Goal: Information Seeking & Learning: Learn about a topic

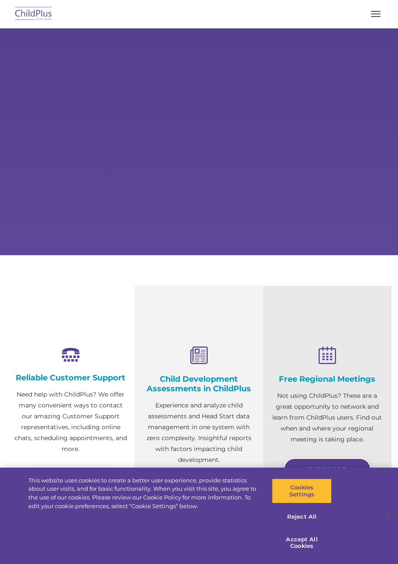
select select "MEDIUM"
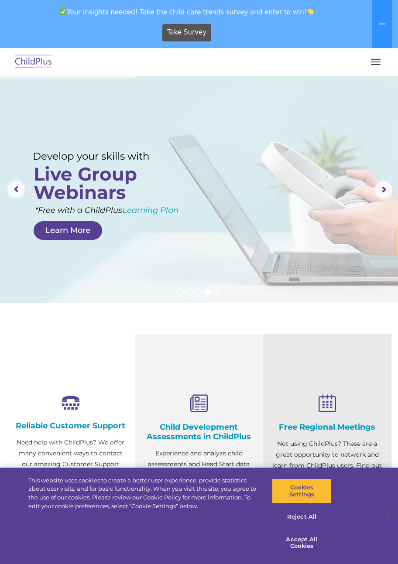
click at [374, 61] on button "button" at bounding box center [375, 62] width 18 height 14
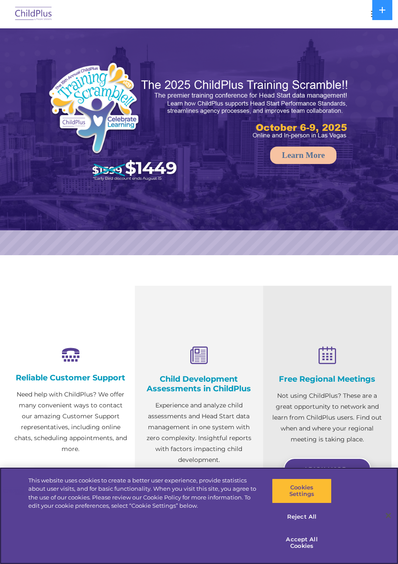
select select "MEDIUM"
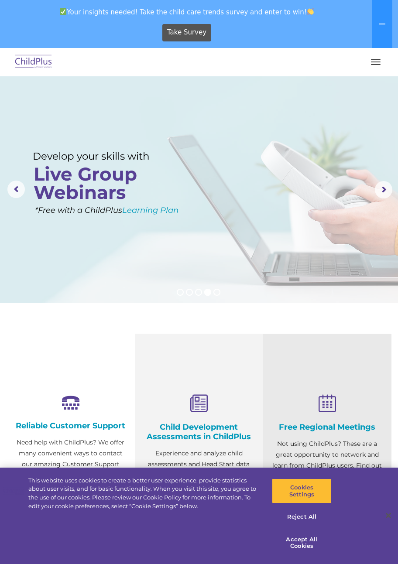
click at [377, 59] on span "button" at bounding box center [376, 59] width 10 height 1
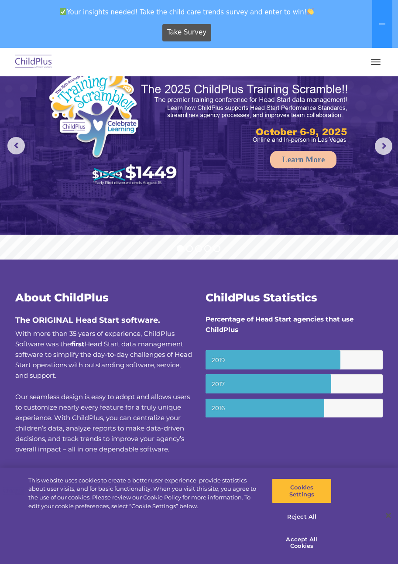
click at [379, 59] on span "button" at bounding box center [376, 59] width 10 height 1
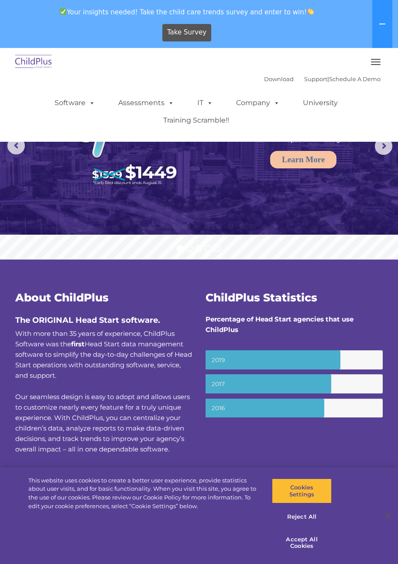
click at [319, 522] on button "Reject All" at bounding box center [302, 516] width 60 height 18
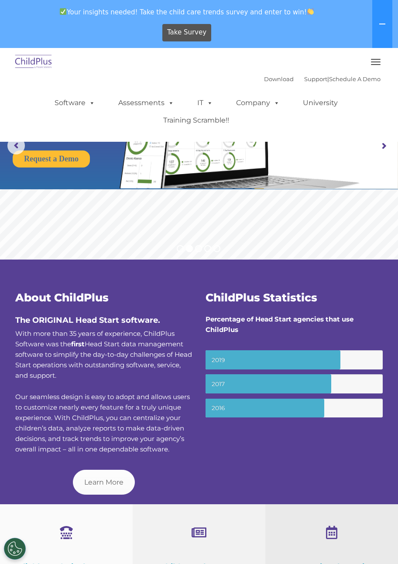
click at [346, 531] on div at bounding box center [331, 532] width 119 height 26
click at [294, 523] on div at bounding box center [331, 532] width 119 height 26
click at [88, 530] on div at bounding box center [66, 532] width 119 height 26
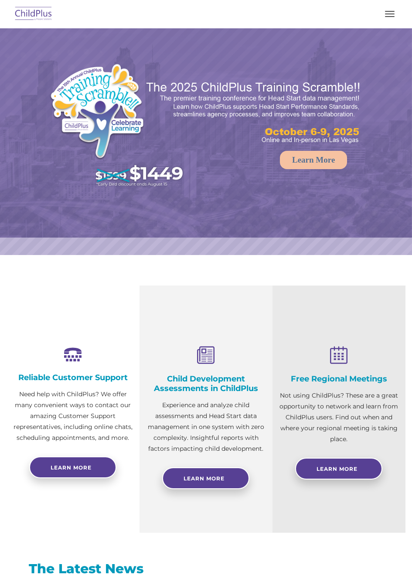
select select "MEDIUM"
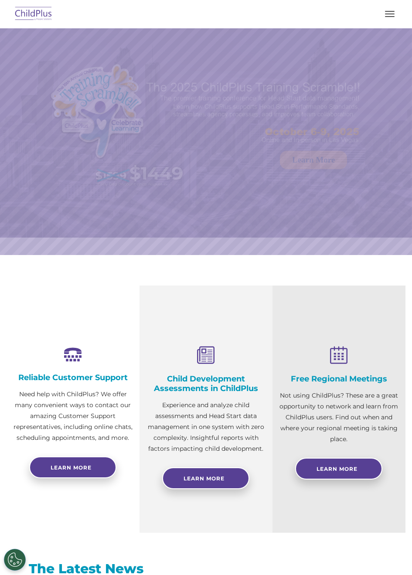
select select "MEDIUM"
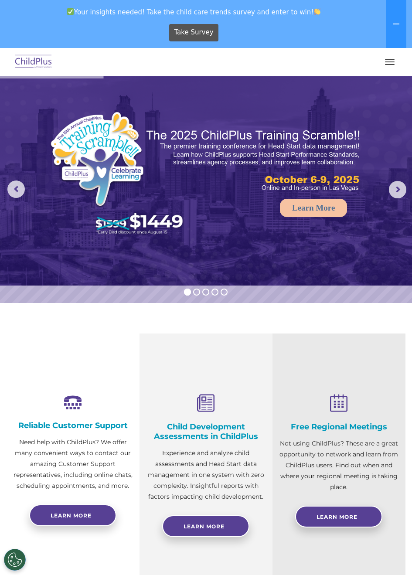
click at [0, 0] on link "Download" at bounding box center [0, 0] width 0 height 0
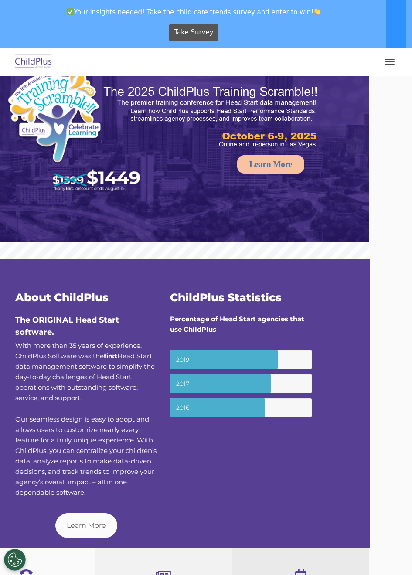
click at [0, 0] on span at bounding box center [0, 0] width 0 height 0
click at [0, 0] on link "Assessments" at bounding box center [0, 0] width 0 height 0
click at [0, 0] on span at bounding box center [0, 0] width 0 height 0
click at [0, 0] on link "University" at bounding box center [0, 0] width 0 height 0
